Goal: Navigation & Orientation: Find specific page/section

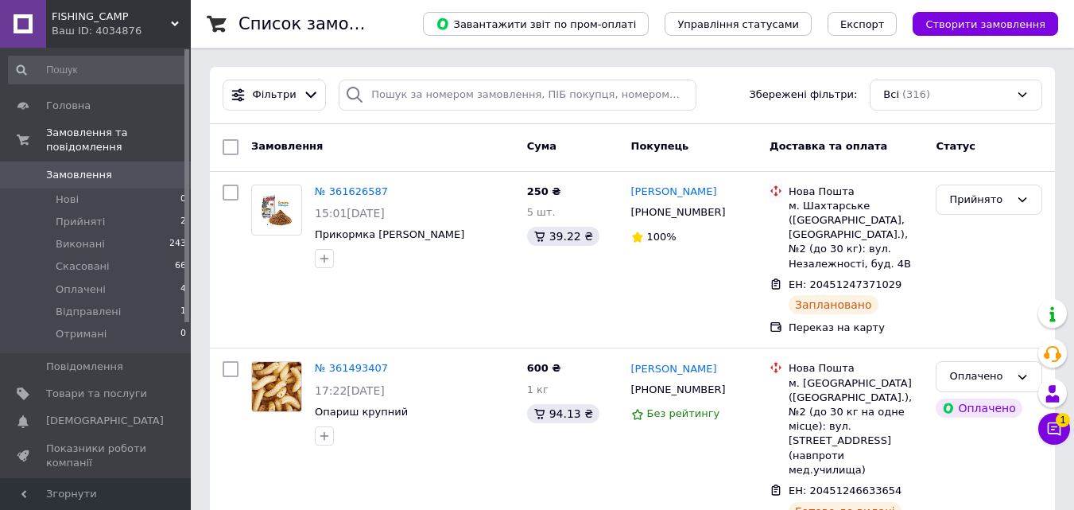
click at [153, 33] on div "Ваш ID: 4034876" at bounding box center [121, 31] width 139 height 14
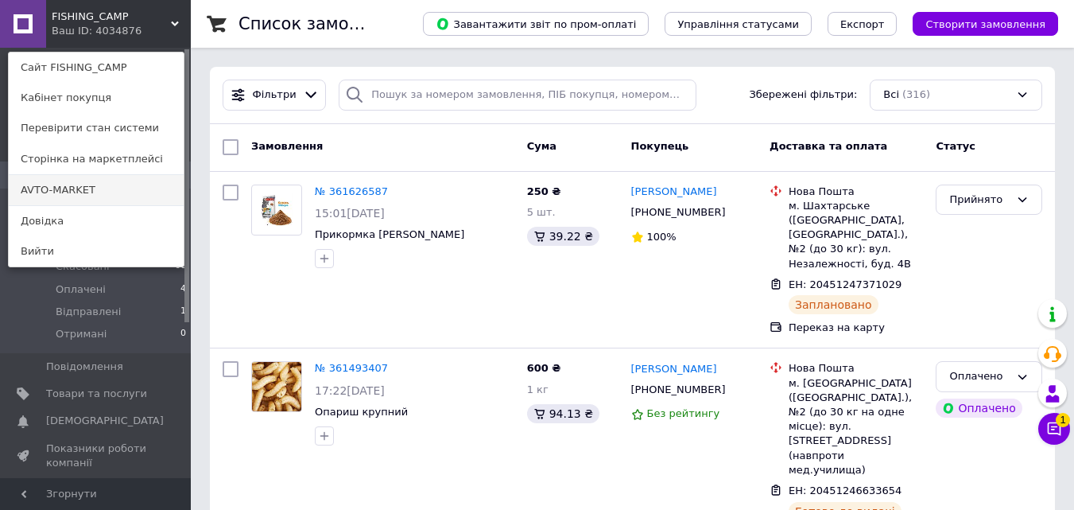
click at [103, 193] on link "AVTO-MARKET" at bounding box center [96, 190] width 175 height 30
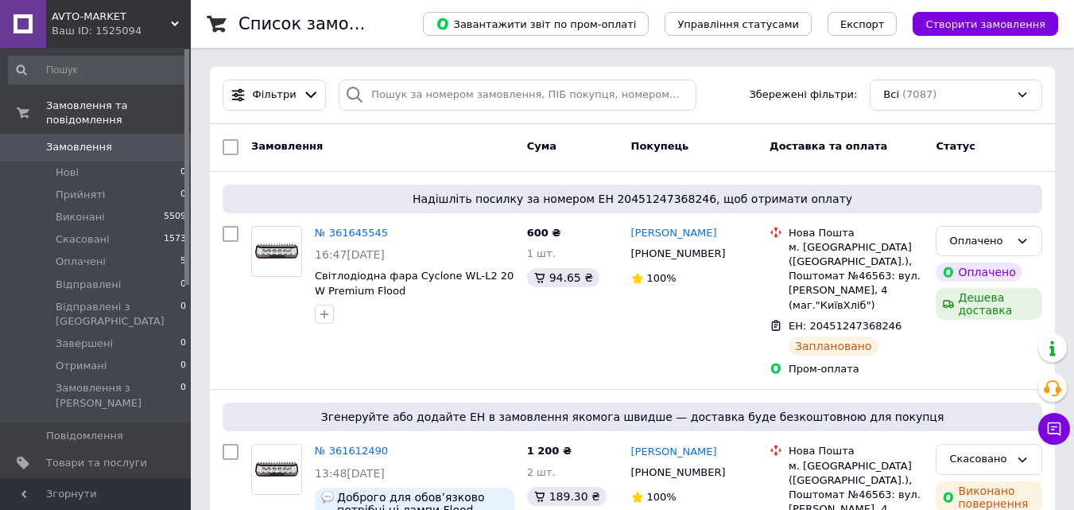
click at [150, 27] on div "Ваш ID: 1525094" at bounding box center [121, 31] width 139 height 14
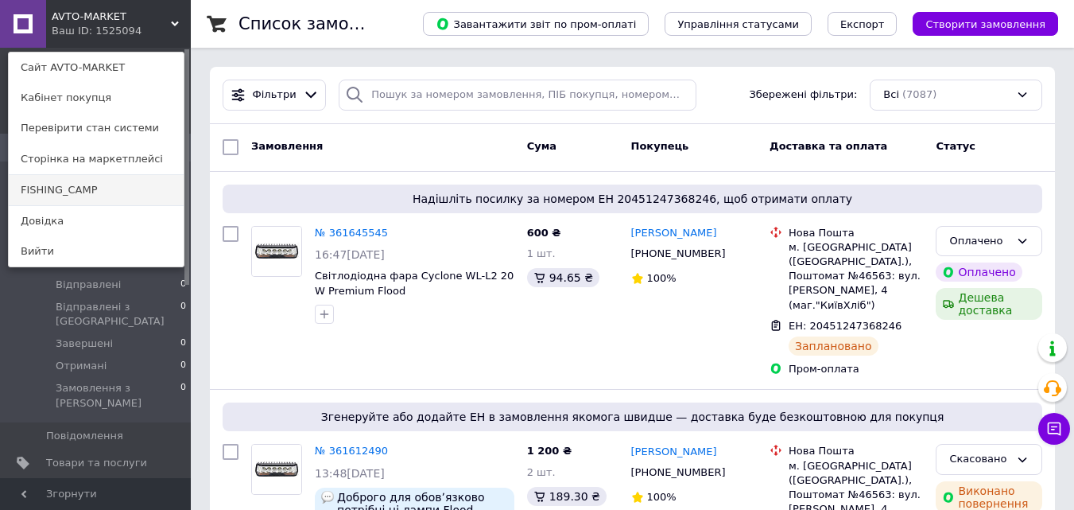
click at [124, 188] on link "FISHING_CAMP" at bounding box center [96, 190] width 175 height 30
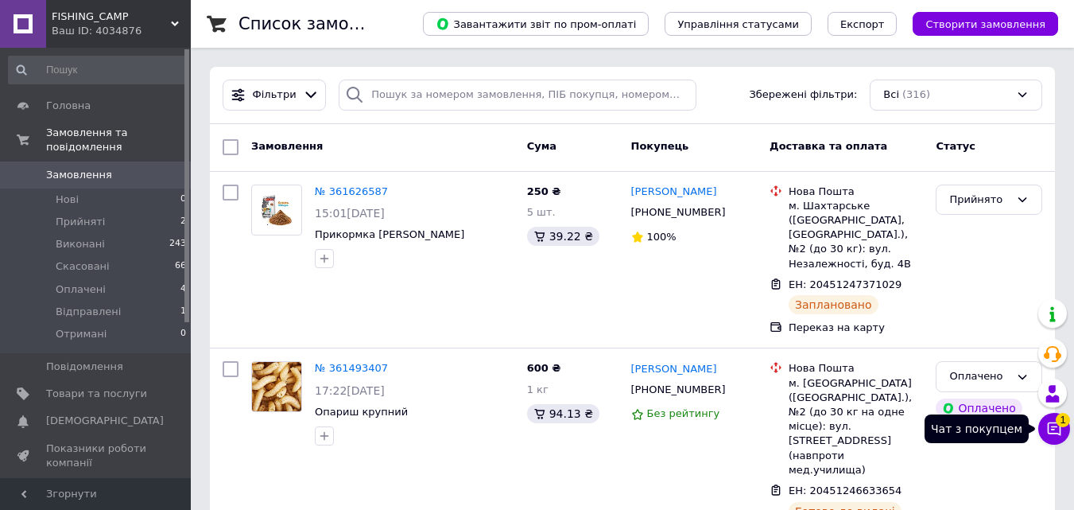
click at [1059, 427] on icon at bounding box center [1055, 429] width 16 height 16
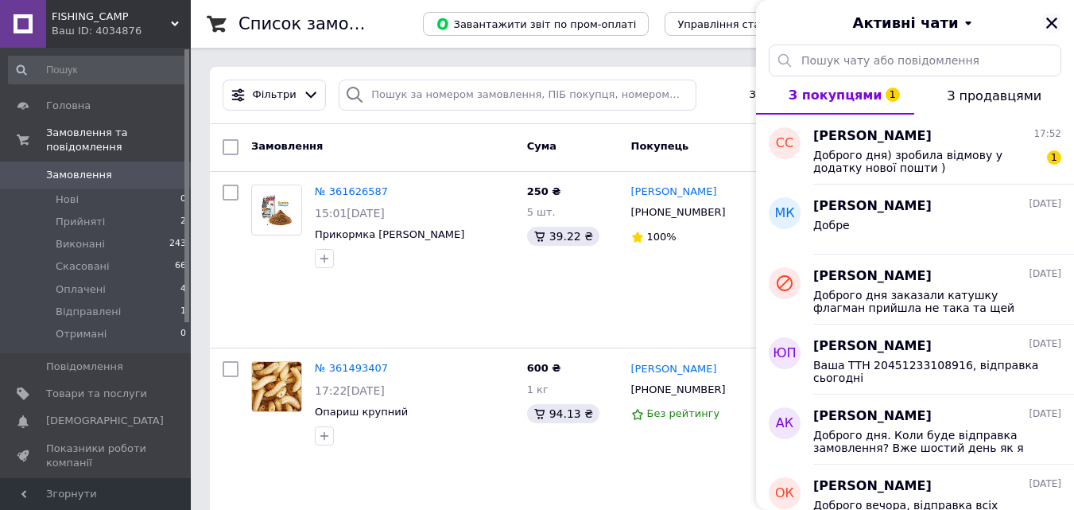
click at [1058, 22] on icon "Закрити" at bounding box center [1052, 23] width 14 height 14
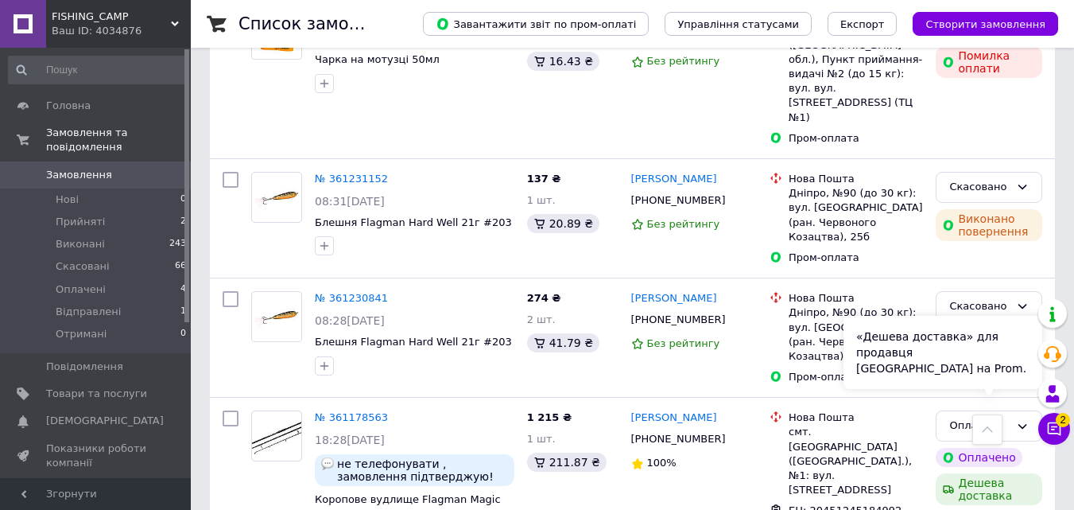
scroll to position [1909, 0]
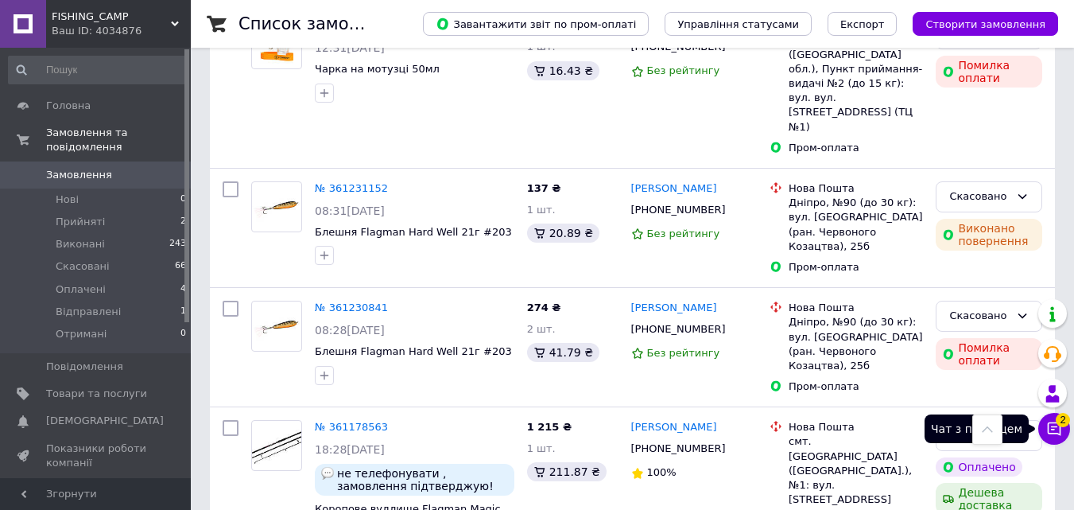
click at [1056, 430] on icon at bounding box center [1055, 429] width 16 height 16
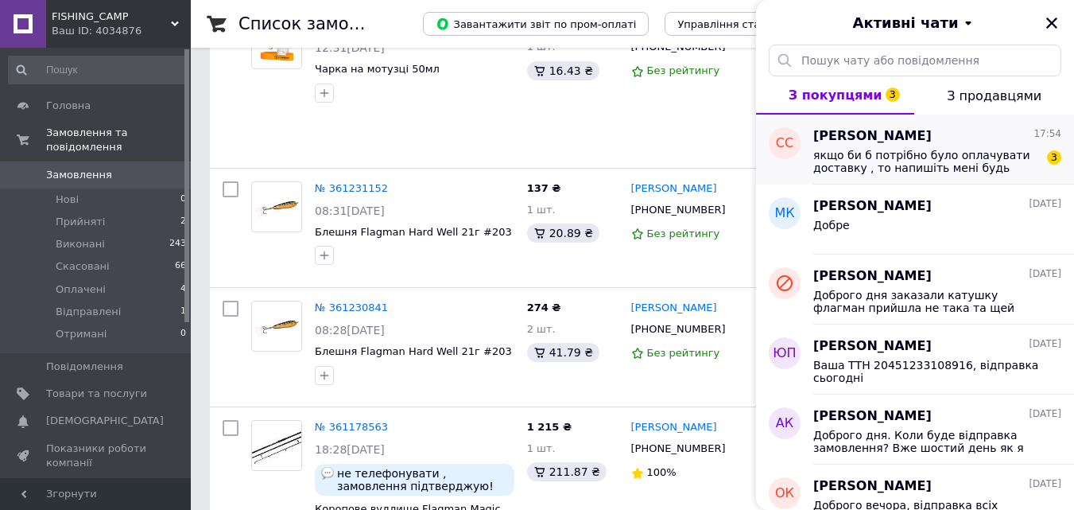
click at [907, 164] on span "якщо би б потрібно було оплачувати доставку , то напишіть мені будь ласка , я т…" at bounding box center [927, 161] width 226 height 25
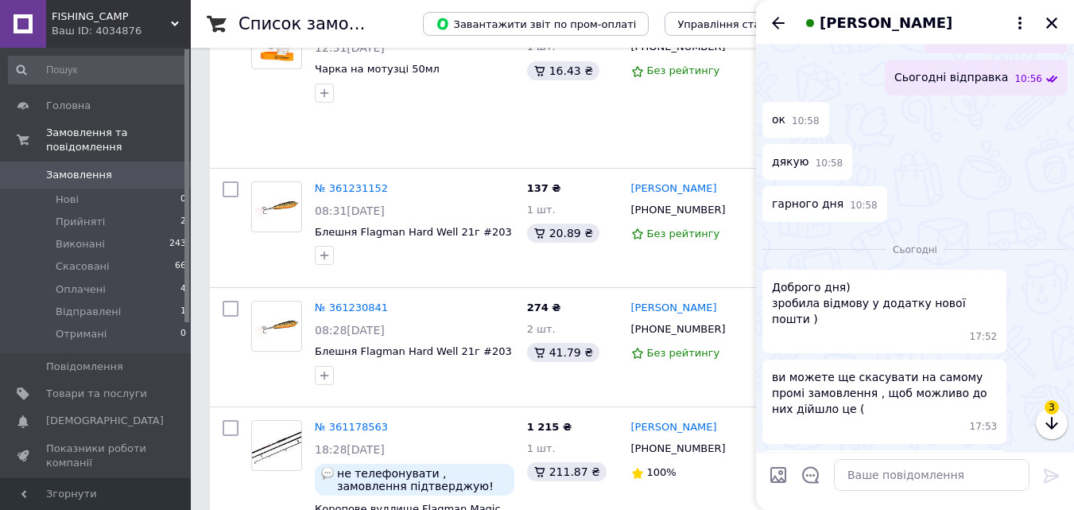
scroll to position [526, 0]
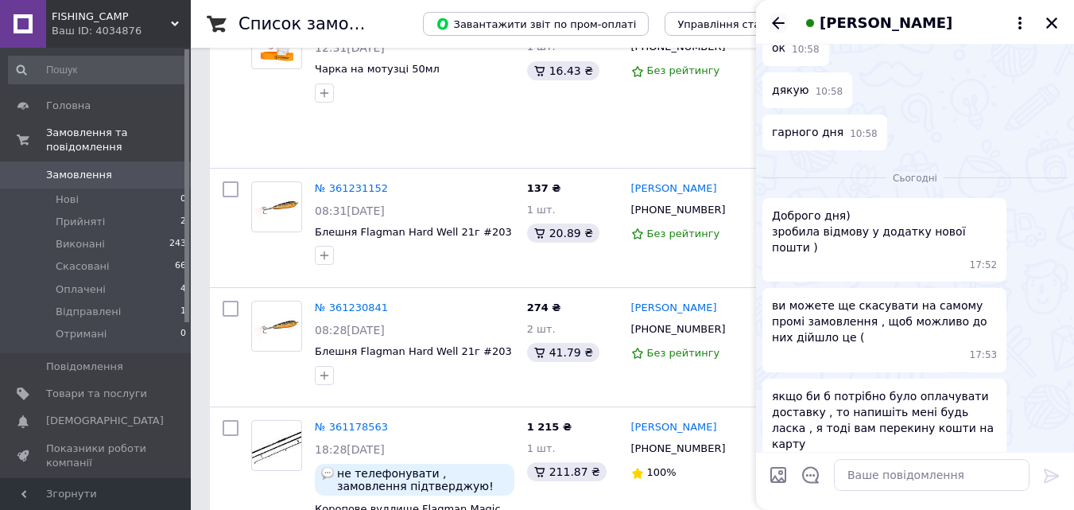
click at [778, 21] on icon "Назад" at bounding box center [778, 23] width 19 height 19
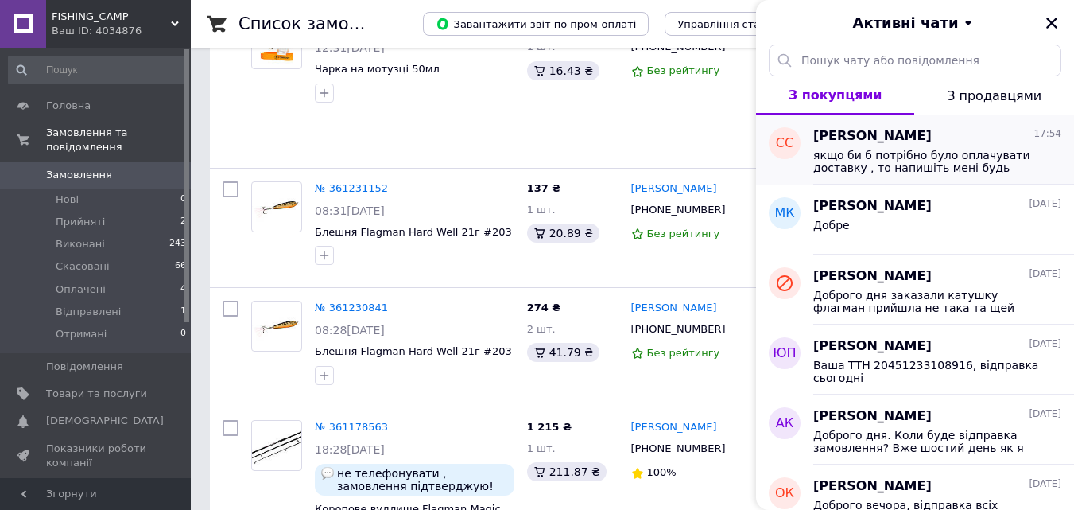
click at [880, 166] on span "якщо би б потрібно було оплачувати доставку , то напишіть мені будь ласка , я т…" at bounding box center [927, 161] width 226 height 25
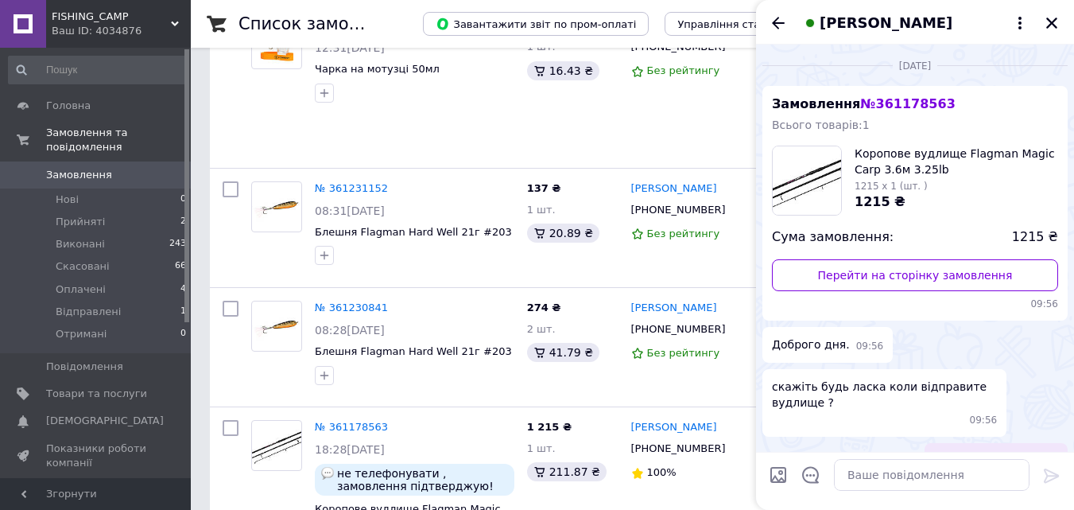
scroll to position [498, 0]
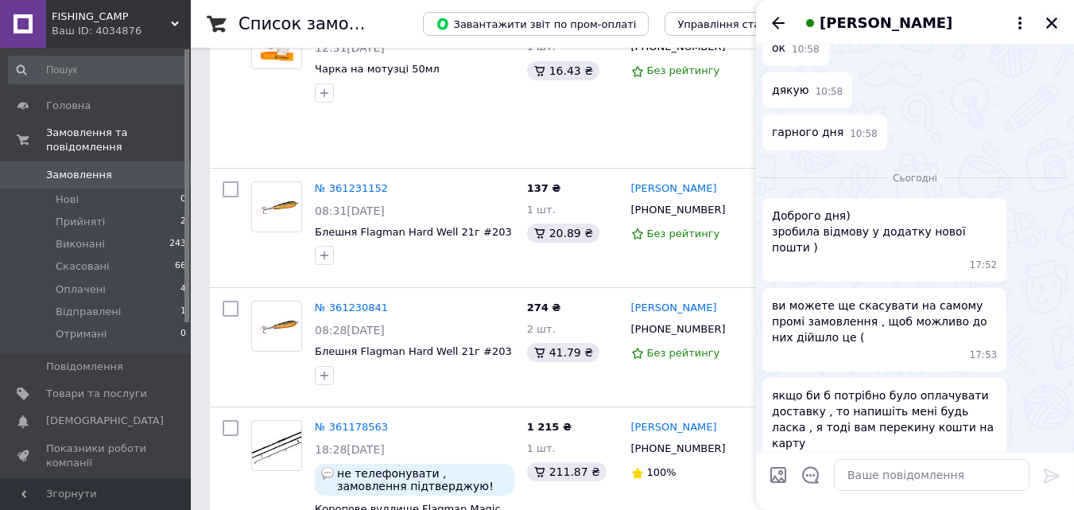
click at [1047, 19] on icon "Закрити" at bounding box center [1052, 22] width 11 height 11
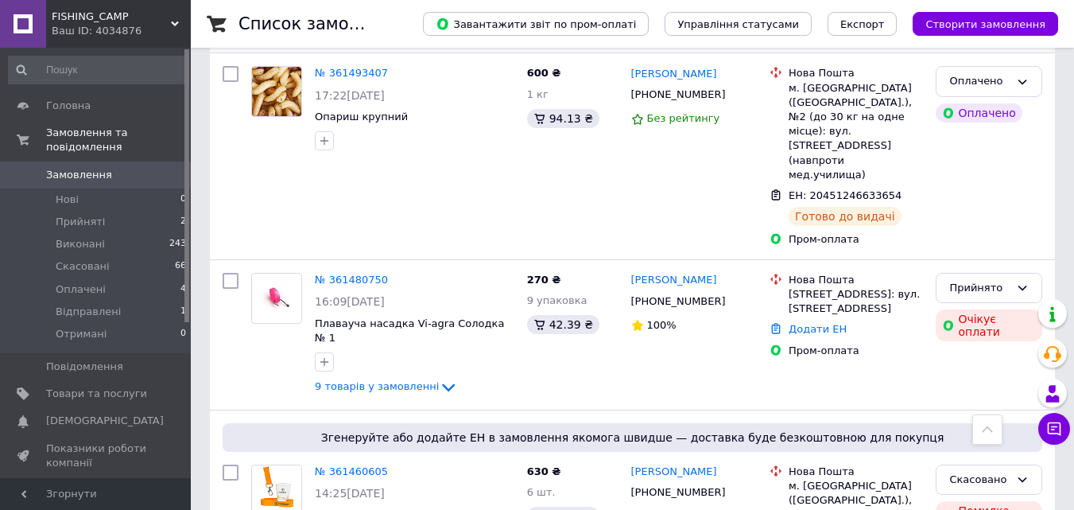
scroll to position [0, 0]
